Goal: Complete application form

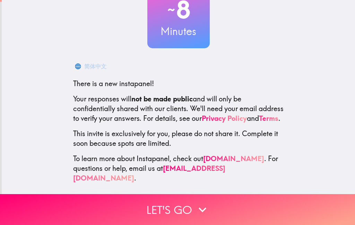
scroll to position [59, 0]
click at [203, 213] on icon "button" at bounding box center [202, 209] width 15 height 15
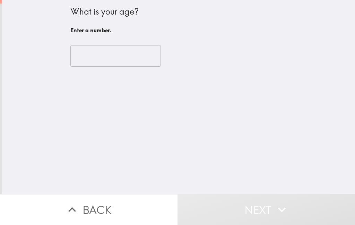
click at [102, 53] on input "number" at bounding box center [115, 55] width 90 height 21
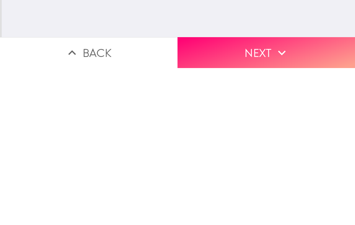
type input "79"
click at [260, 194] on button "Next" at bounding box center [267, 209] width 178 height 31
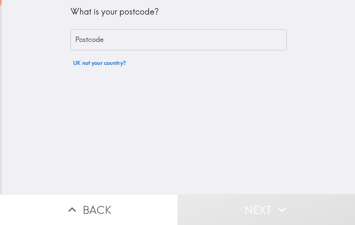
click at [177, 41] on input "Postcode" at bounding box center [178, 39] width 216 height 21
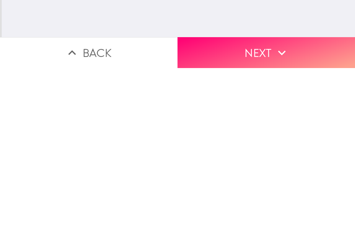
type input "TN34 3JD"
click at [270, 194] on button "Next" at bounding box center [267, 209] width 178 height 31
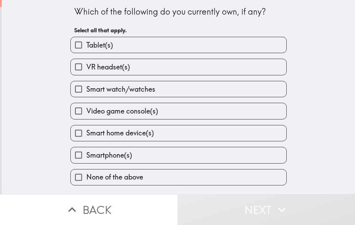
click at [206, 44] on label "Tablet(s)" at bounding box center [179, 45] width 216 height 16
click at [86, 44] on input "Tablet(s)" at bounding box center [79, 45] width 16 height 16
checkbox input "true"
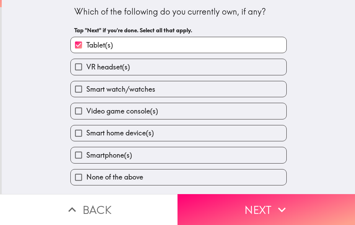
click at [179, 138] on label "Smart home device(s)" at bounding box center [179, 133] width 216 height 16
click at [86, 138] on input "Smart home device(s)" at bounding box center [79, 133] width 16 height 16
checkbox input "true"
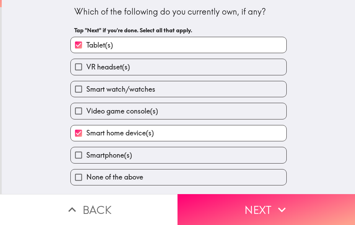
click at [173, 157] on label "Smartphone(s)" at bounding box center [179, 155] width 216 height 16
click at [86, 157] on input "Smartphone(s)" at bounding box center [79, 155] width 16 height 16
checkbox input "true"
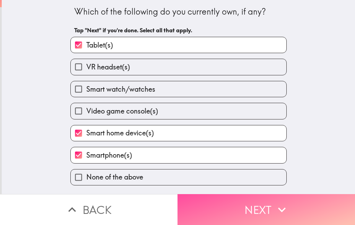
click at [263, 211] on button "Next" at bounding box center [267, 209] width 178 height 31
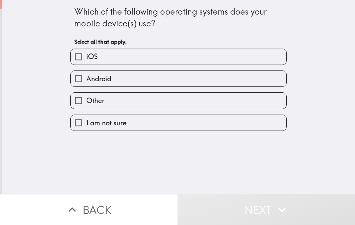
click at [217, 81] on label "Android" at bounding box center [179, 79] width 216 height 16
click at [86, 81] on input "Android" at bounding box center [79, 79] width 16 height 16
checkbox input "true"
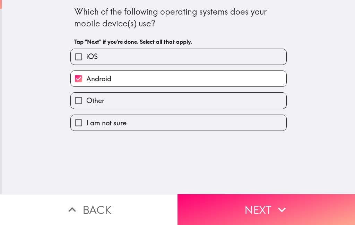
click at [257, 210] on button "Next" at bounding box center [267, 209] width 178 height 31
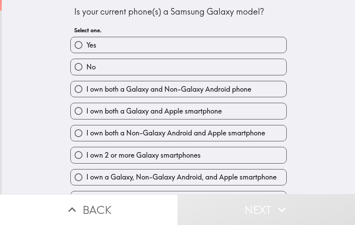
click at [233, 67] on label "No" at bounding box center [179, 67] width 216 height 16
click at [86, 67] on input "No" at bounding box center [79, 67] width 16 height 16
radio input "true"
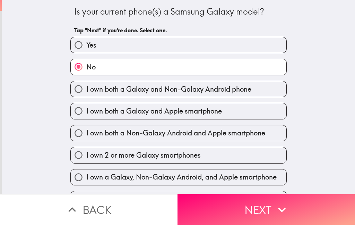
click at [236, 204] on button "Next" at bounding box center [267, 209] width 178 height 31
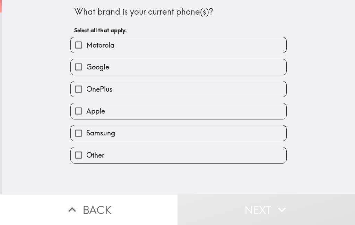
click at [210, 115] on label "Apple" at bounding box center [179, 111] width 216 height 16
click at [86, 115] on input "Apple" at bounding box center [79, 111] width 16 height 16
checkbox input "true"
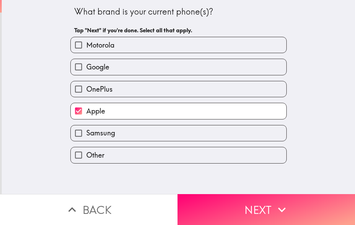
click at [229, 205] on button "Next" at bounding box center [267, 209] width 178 height 31
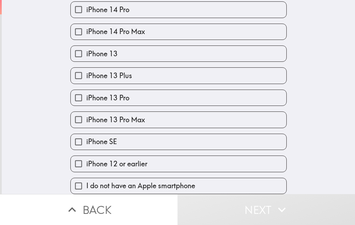
scroll to position [292, 0]
click at [193, 170] on label "iPhone 12 or earlier" at bounding box center [179, 164] width 216 height 16
click at [86, 170] on input "iPhone 12 or earlier" at bounding box center [79, 164] width 16 height 16
checkbox input "true"
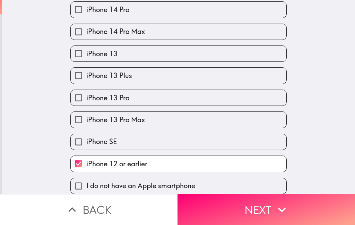
click at [230, 209] on button "Next" at bounding box center [267, 209] width 178 height 31
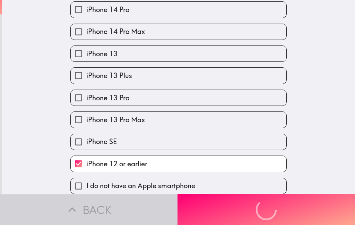
click at [214, 208] on div "Back Next" at bounding box center [177, 209] width 355 height 31
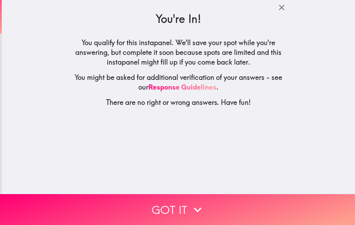
click at [214, 209] on button "Got it" at bounding box center [177, 209] width 355 height 31
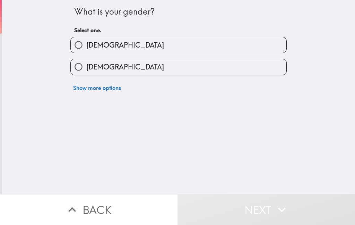
click at [205, 71] on label "[DEMOGRAPHIC_DATA]" at bounding box center [179, 67] width 216 height 16
click at [86, 71] on input "[DEMOGRAPHIC_DATA]" at bounding box center [79, 67] width 16 height 16
radio input "true"
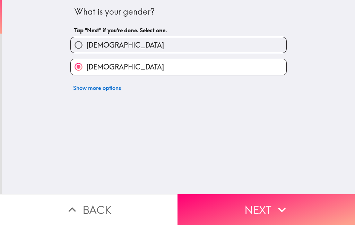
click at [213, 209] on button "Next" at bounding box center [267, 209] width 178 height 31
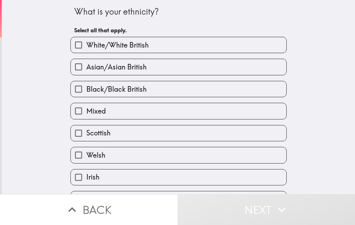
click at [228, 45] on label "White/White British" at bounding box center [179, 45] width 216 height 16
click at [86, 45] on input "White/White British" at bounding box center [79, 45] width 16 height 16
checkbox input "true"
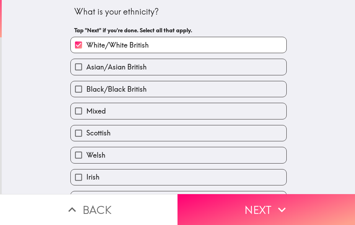
click at [222, 211] on button "Next" at bounding box center [267, 209] width 178 height 31
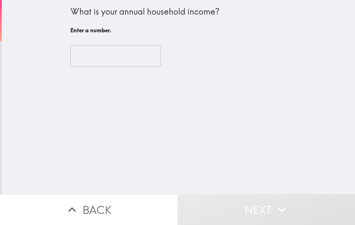
click at [117, 49] on input "number" at bounding box center [115, 55] width 90 height 21
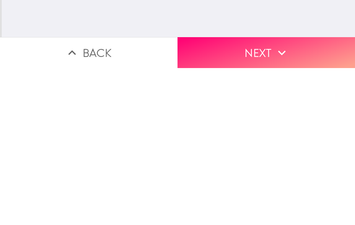
type input "20000"
click at [261, 194] on button "Next" at bounding box center [267, 209] width 178 height 31
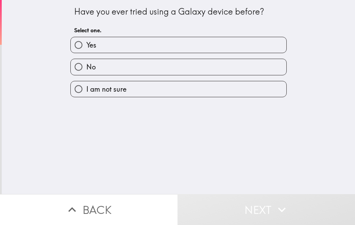
click at [218, 66] on label "No" at bounding box center [179, 67] width 216 height 16
click at [86, 66] on input "No" at bounding box center [79, 67] width 16 height 16
radio input "true"
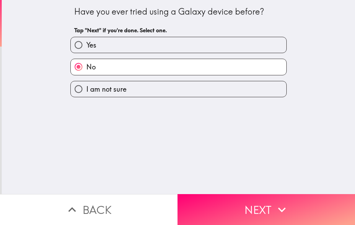
click at [237, 201] on button "Next" at bounding box center [267, 209] width 178 height 31
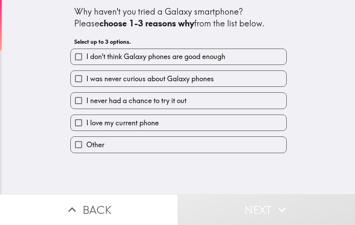
click at [202, 122] on label "I love my current phone" at bounding box center [179, 123] width 216 height 16
click at [86, 122] on input "I love my current phone" at bounding box center [79, 123] width 16 height 16
checkbox input "true"
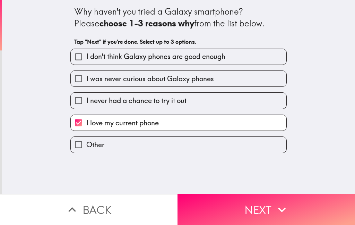
click at [227, 208] on button "Next" at bounding box center [267, 209] width 178 height 31
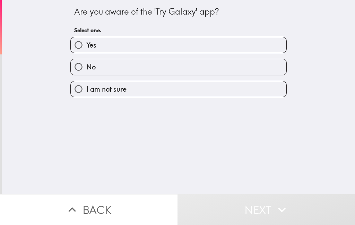
click at [220, 68] on label "No" at bounding box center [179, 67] width 216 height 16
click at [86, 68] on input "No" at bounding box center [79, 67] width 16 height 16
radio input "true"
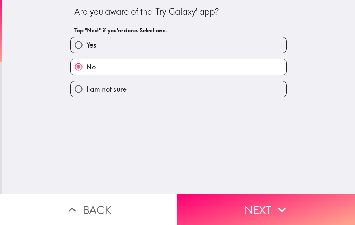
click at [234, 207] on button "Next" at bounding box center [267, 209] width 178 height 31
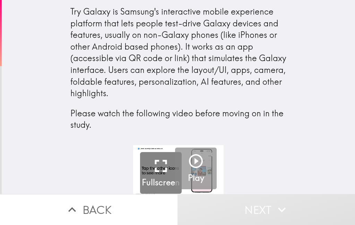
click at [198, 164] on icon "button" at bounding box center [196, 161] width 17 height 17
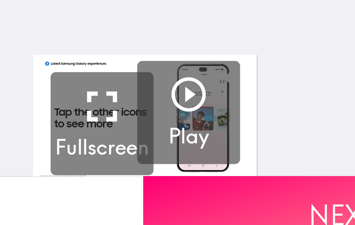
click at [178, 194] on button "Next" at bounding box center [267, 209] width 178 height 31
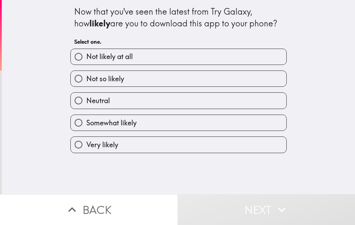
click at [223, 97] on label "Neutral" at bounding box center [179, 101] width 216 height 16
click at [86, 97] on input "Neutral" at bounding box center [79, 101] width 16 height 16
radio input "true"
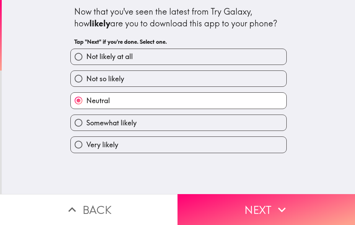
click at [252, 208] on button "Next" at bounding box center [267, 209] width 178 height 31
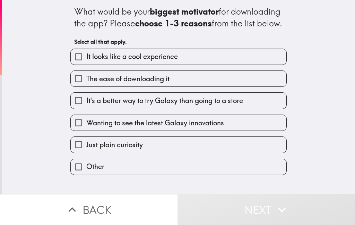
click at [232, 152] on label "Just plain curiosity" at bounding box center [179, 145] width 216 height 16
click at [86, 152] on input "Just plain curiosity" at bounding box center [79, 145] width 16 height 16
checkbox input "true"
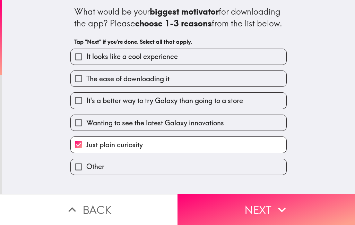
click at [256, 209] on button "Next" at bounding box center [267, 209] width 178 height 31
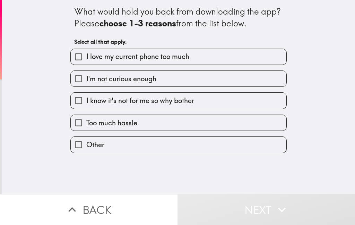
click at [249, 58] on label "I love my current phone too much" at bounding box center [179, 57] width 216 height 16
click at [86, 58] on input "I love my current phone too much" at bounding box center [79, 57] width 16 height 16
checkbox input "true"
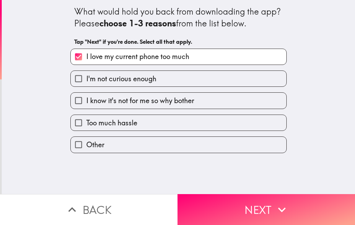
click at [262, 202] on button "Next" at bounding box center [267, 209] width 178 height 31
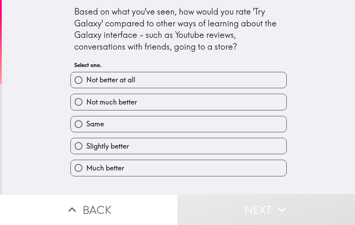
click at [227, 150] on label "Slightly better" at bounding box center [179, 146] width 216 height 16
click at [86, 150] on input "Slightly better" at bounding box center [79, 146] width 16 height 16
radio input "true"
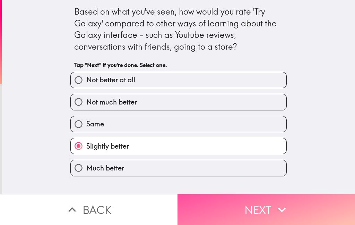
click at [239, 205] on button "Next" at bounding box center [267, 209] width 178 height 31
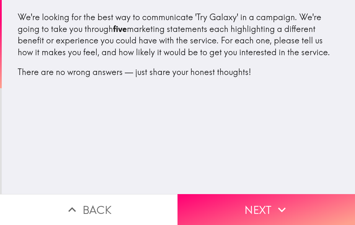
click at [238, 202] on button "Next" at bounding box center [267, 209] width 178 height 31
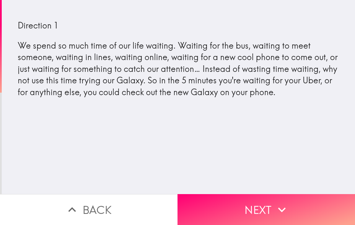
click at [250, 206] on button "Next" at bounding box center [267, 209] width 178 height 31
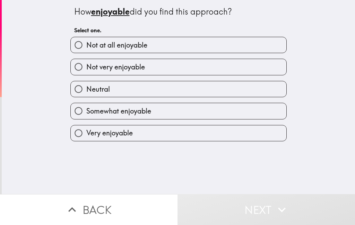
click at [244, 88] on label "Neutral" at bounding box center [179, 89] width 216 height 16
click at [86, 88] on input "Neutral" at bounding box center [79, 89] width 16 height 16
radio input "true"
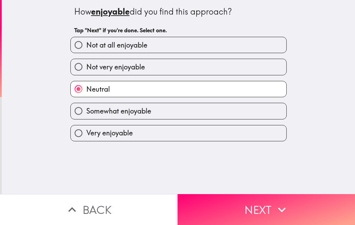
click at [240, 203] on button "Next" at bounding box center [267, 209] width 178 height 31
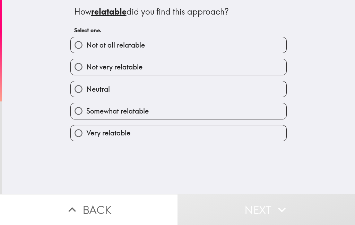
click at [240, 91] on label "Neutral" at bounding box center [179, 89] width 216 height 16
click at [86, 91] on input "Neutral" at bounding box center [79, 89] width 16 height 16
radio input "true"
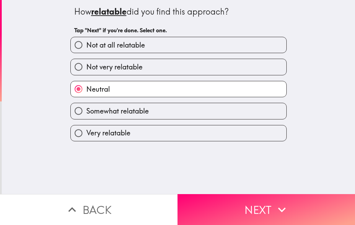
click at [236, 202] on button "Next" at bounding box center [267, 209] width 178 height 31
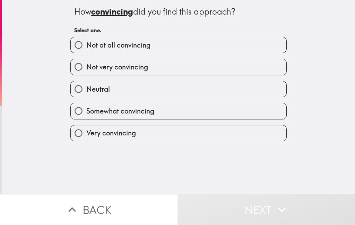
click at [240, 90] on label "Neutral" at bounding box center [179, 89] width 216 height 16
click at [86, 90] on input "Neutral" at bounding box center [79, 89] width 16 height 16
radio input "true"
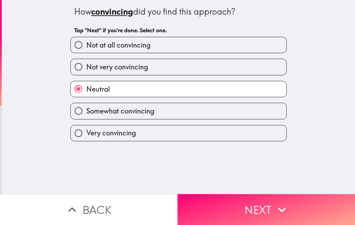
click at [224, 197] on button "Next" at bounding box center [267, 209] width 178 height 31
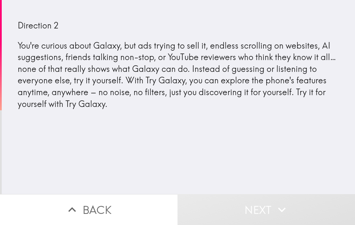
click at [232, 211] on button "Next" at bounding box center [267, 209] width 178 height 31
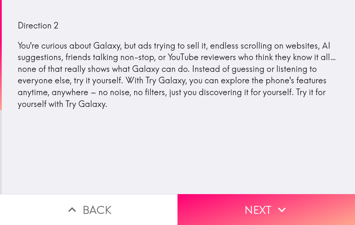
click at [226, 208] on button "Next" at bounding box center [267, 209] width 178 height 31
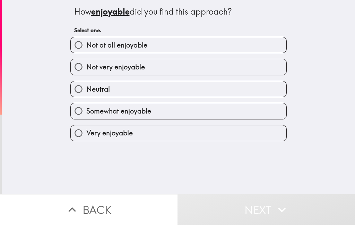
click at [239, 90] on label "Neutral" at bounding box center [179, 89] width 216 height 16
click at [86, 90] on input "Neutral" at bounding box center [79, 89] width 16 height 16
radio input "true"
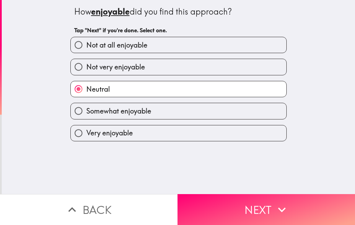
click at [225, 205] on button "Next" at bounding box center [267, 209] width 178 height 31
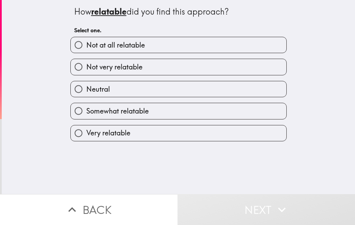
click at [245, 90] on label "Neutral" at bounding box center [179, 89] width 216 height 16
click at [86, 90] on input "Neutral" at bounding box center [79, 89] width 16 height 16
radio input "true"
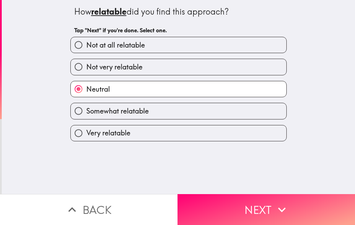
click at [222, 204] on button "Next" at bounding box center [267, 209] width 178 height 31
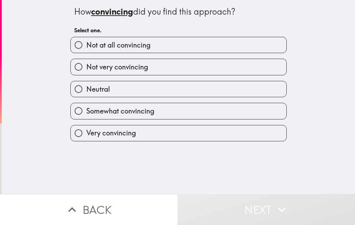
click at [238, 88] on label "Neutral" at bounding box center [179, 89] width 216 height 16
click at [86, 88] on input "Neutral" at bounding box center [79, 89] width 16 height 16
radio input "true"
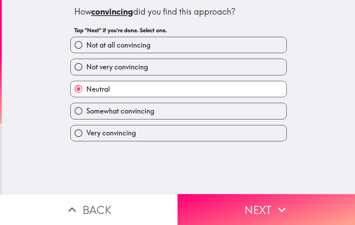
click at [263, 214] on button "Next" at bounding box center [267, 209] width 178 height 31
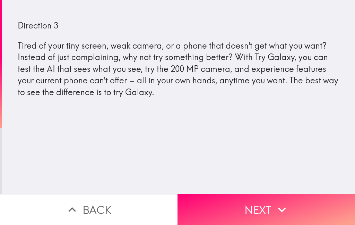
click at [238, 208] on button "Next" at bounding box center [267, 209] width 178 height 31
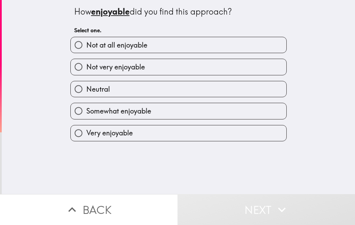
click at [237, 90] on label "Neutral" at bounding box center [179, 89] width 216 height 16
click at [86, 90] on input "Neutral" at bounding box center [79, 89] width 16 height 16
radio input "true"
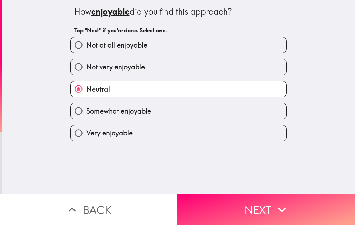
click at [228, 203] on button "Next" at bounding box center [267, 209] width 178 height 31
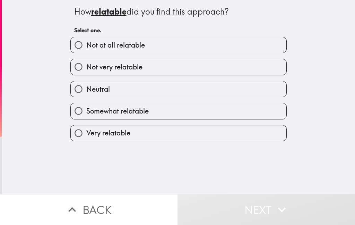
click at [235, 91] on label "Neutral" at bounding box center [179, 89] width 216 height 16
click at [86, 91] on input "Neutral" at bounding box center [79, 89] width 16 height 16
radio input "true"
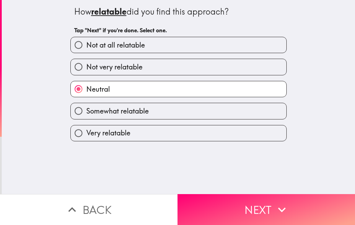
click at [226, 200] on button "Next" at bounding box center [267, 209] width 178 height 31
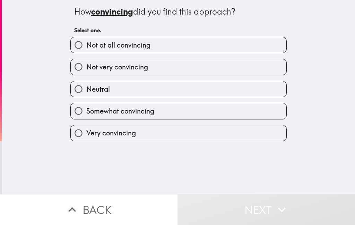
click at [242, 87] on label "Neutral" at bounding box center [179, 89] width 216 height 16
click at [86, 87] on input "Neutral" at bounding box center [79, 89] width 16 height 16
radio input "true"
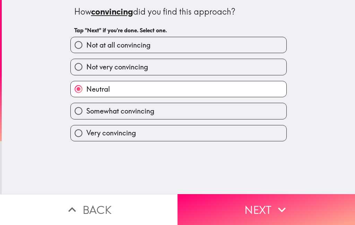
click at [234, 201] on button "Next" at bounding box center [267, 209] width 178 height 31
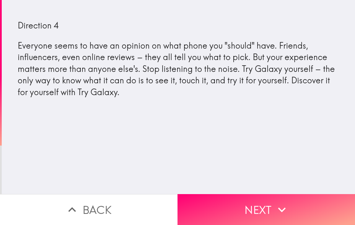
click at [224, 202] on button "Next" at bounding box center [267, 209] width 178 height 31
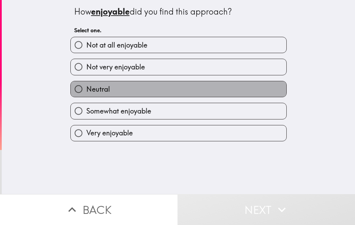
click at [236, 87] on label "Neutral" at bounding box center [179, 89] width 216 height 16
click at [86, 87] on input "Neutral" at bounding box center [79, 89] width 16 height 16
radio input "true"
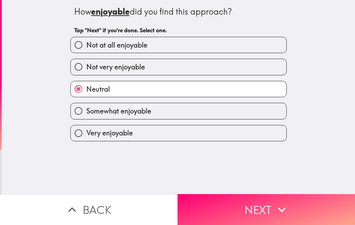
click at [234, 202] on button "Next" at bounding box center [267, 209] width 178 height 31
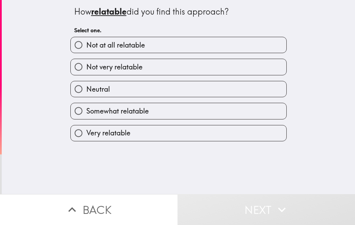
click at [243, 89] on label "Neutral" at bounding box center [179, 89] width 216 height 16
click at [86, 89] on input "Neutral" at bounding box center [79, 89] width 16 height 16
radio input "true"
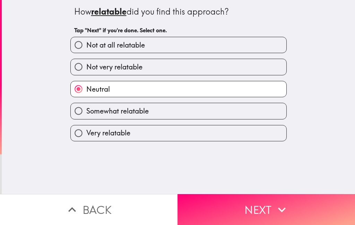
click at [219, 202] on button "Next" at bounding box center [267, 209] width 178 height 31
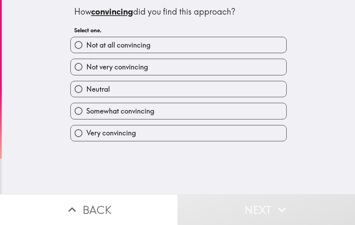
click at [239, 91] on label "Neutral" at bounding box center [179, 89] width 216 height 16
click at [86, 91] on input "Neutral" at bounding box center [79, 89] width 16 height 16
radio input "true"
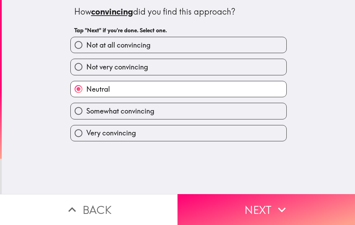
click at [223, 201] on button "Next" at bounding box center [267, 209] width 178 height 31
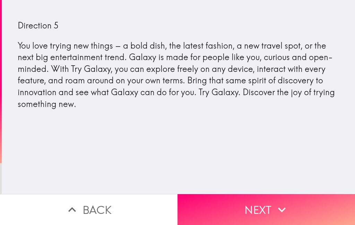
click at [226, 205] on button "Next" at bounding box center [267, 209] width 178 height 31
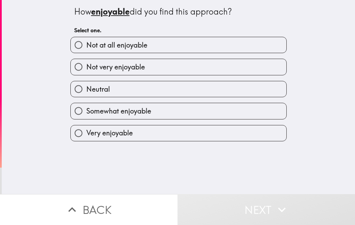
click at [227, 90] on label "Neutral" at bounding box center [179, 89] width 216 height 16
click at [86, 90] on input "Neutral" at bounding box center [79, 89] width 16 height 16
radio input "true"
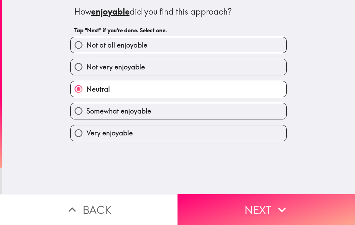
click at [225, 202] on button "Next" at bounding box center [267, 209] width 178 height 31
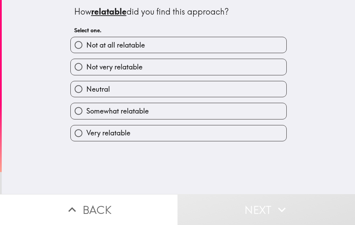
click at [227, 87] on label "Neutral" at bounding box center [179, 89] width 216 height 16
click at [86, 87] on input "Neutral" at bounding box center [79, 89] width 16 height 16
radio input "true"
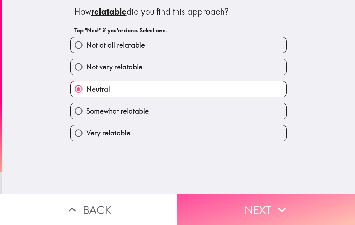
click at [230, 202] on button "Next" at bounding box center [267, 209] width 178 height 31
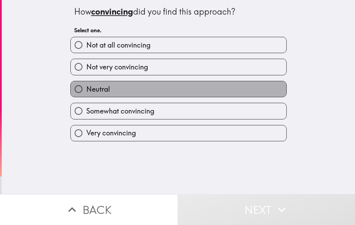
click at [236, 92] on label "Neutral" at bounding box center [179, 89] width 216 height 16
click at [86, 92] on input "Neutral" at bounding box center [79, 89] width 16 height 16
radio input "true"
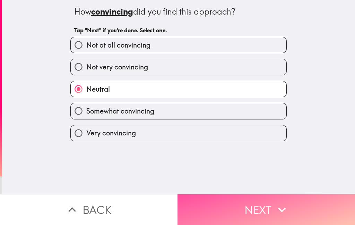
click at [225, 199] on button "Next" at bounding box center [267, 209] width 178 height 31
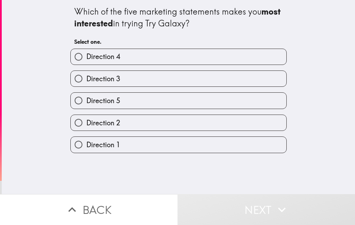
click at [220, 102] on label "Direction 5" at bounding box center [179, 101] width 216 height 16
click at [86, 102] on input "Direction 5" at bounding box center [79, 101] width 16 height 16
radio input "true"
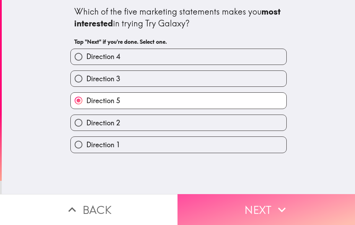
click at [220, 201] on button "Next" at bounding box center [267, 209] width 178 height 31
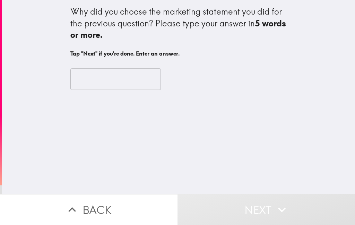
click at [85, 68] on input "text" at bounding box center [115, 78] width 90 height 21
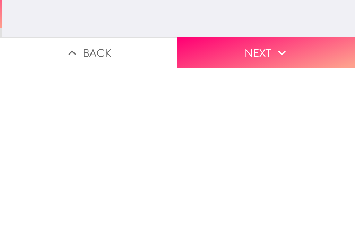
type input "Great things happen"
click at [264, 194] on button "Next" at bounding box center [267, 209] width 178 height 31
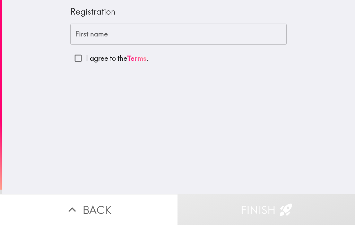
click at [105, 31] on div "First name First name" at bounding box center [178, 34] width 216 height 21
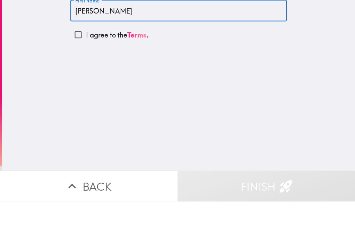
type input "[PERSON_NAME]"
click at [82, 50] on input "I agree to the Terms ." at bounding box center [78, 58] width 16 height 16
checkbox input "true"
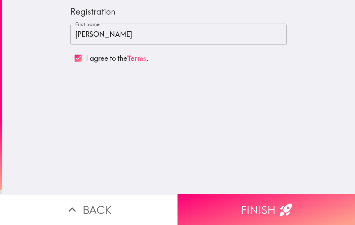
click at [227, 205] on button "Finish" at bounding box center [267, 209] width 178 height 31
